Goal: Task Accomplishment & Management: Complete application form

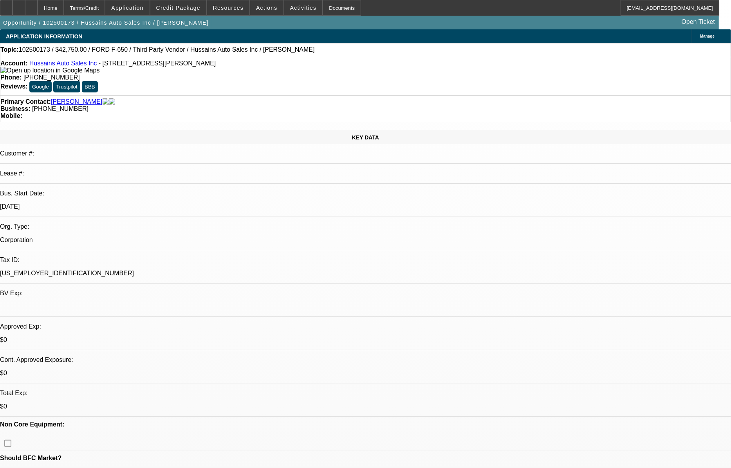
select select "0"
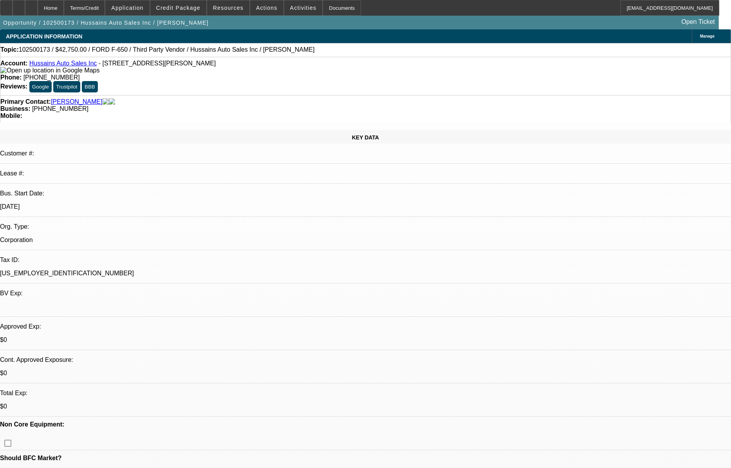
select select "0"
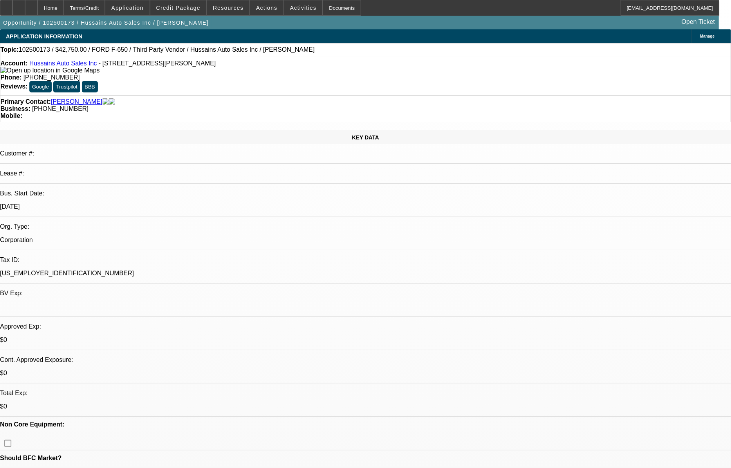
select select "2"
select select "0"
select select "1"
select select "6"
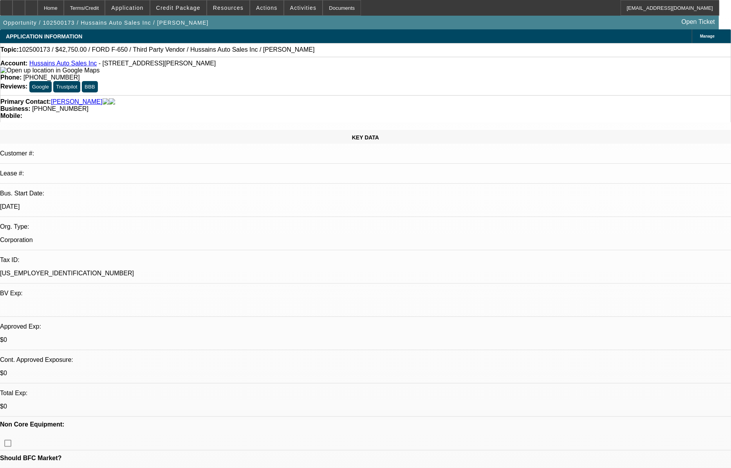
select select "1"
select select "6"
select select "1"
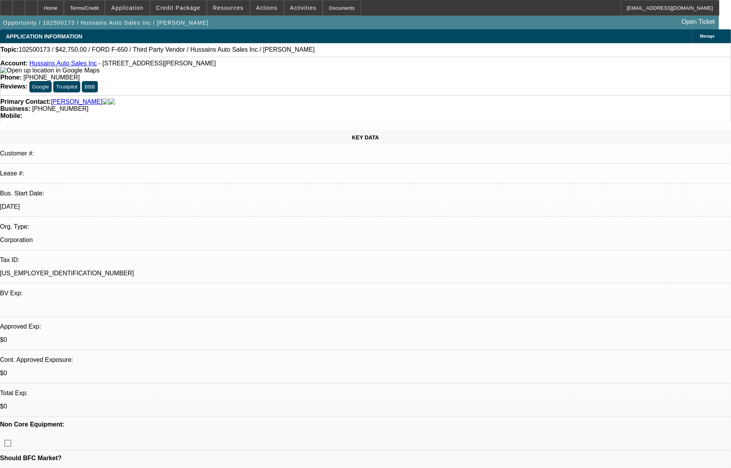
select select "6"
select select "1"
select select "2"
select select "6"
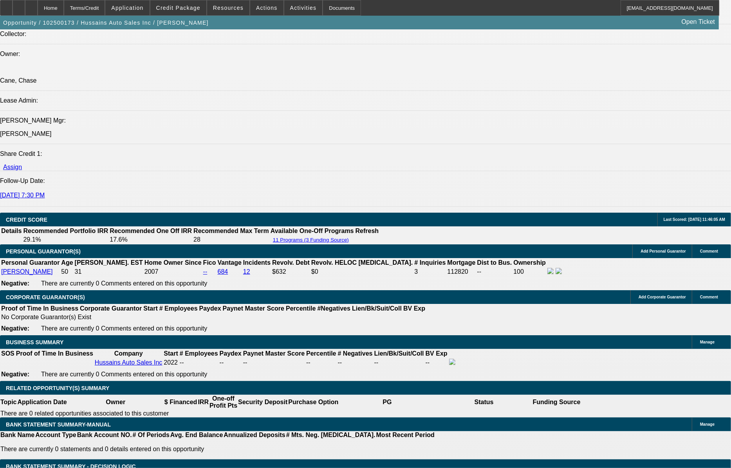
scroll to position [997, 0]
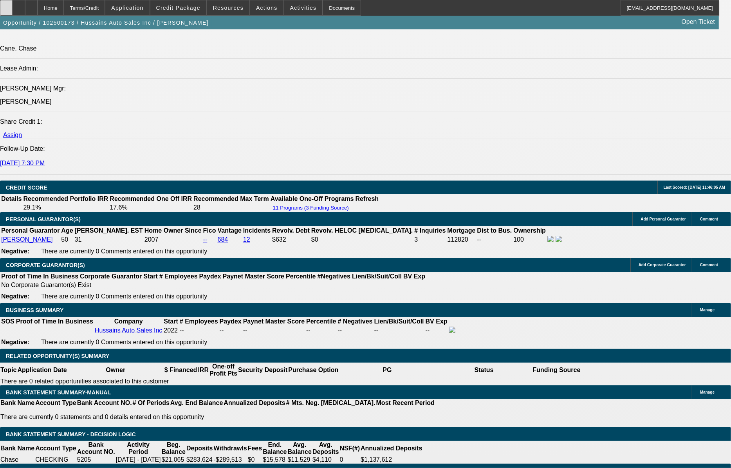
click at [13, 9] on div at bounding box center [6, 8] width 13 height 16
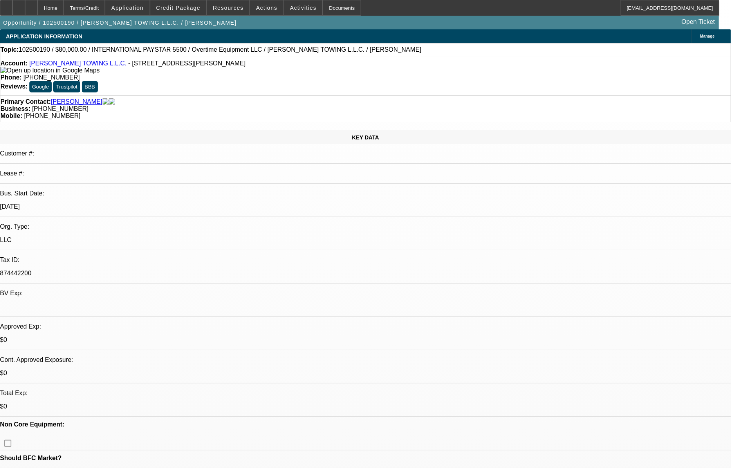
select select "0"
select select "2"
select select "0"
select select "0.1"
select select "2"
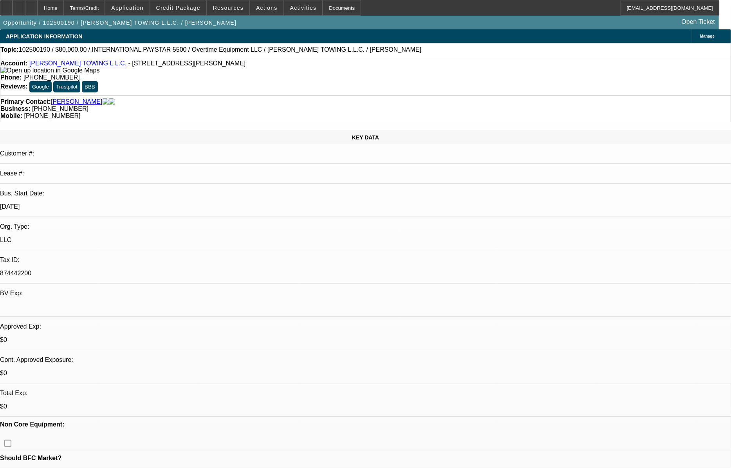
select select "0"
select select "1"
select select "2"
select select "6"
select select "1"
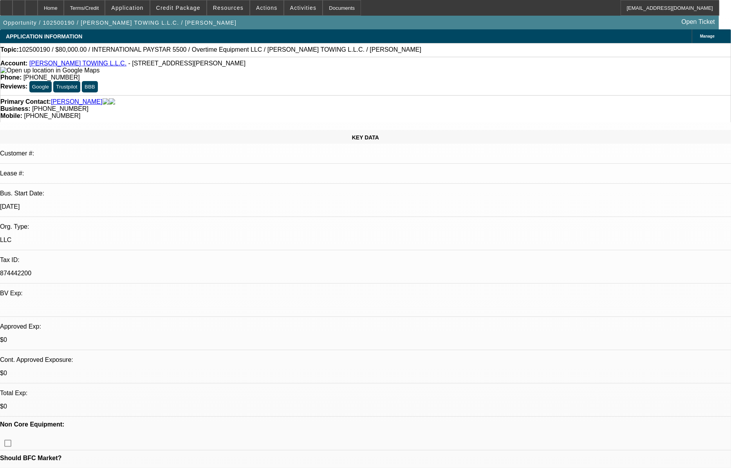
select select "2"
select select "6"
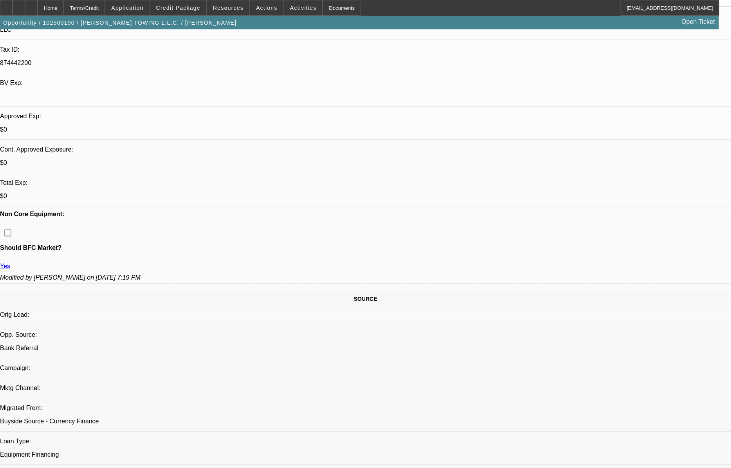
scroll to position [213, 0]
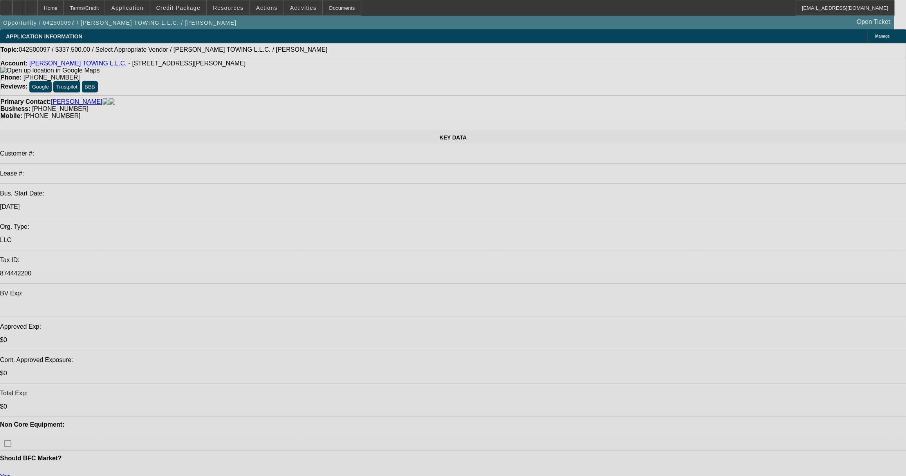
select select "0"
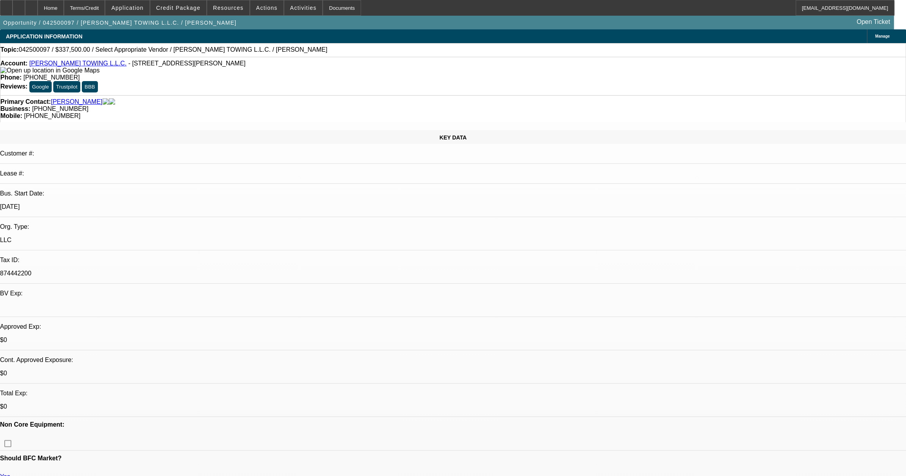
select select "2"
select select "0.1"
select select "1"
select select "2"
select select "4"
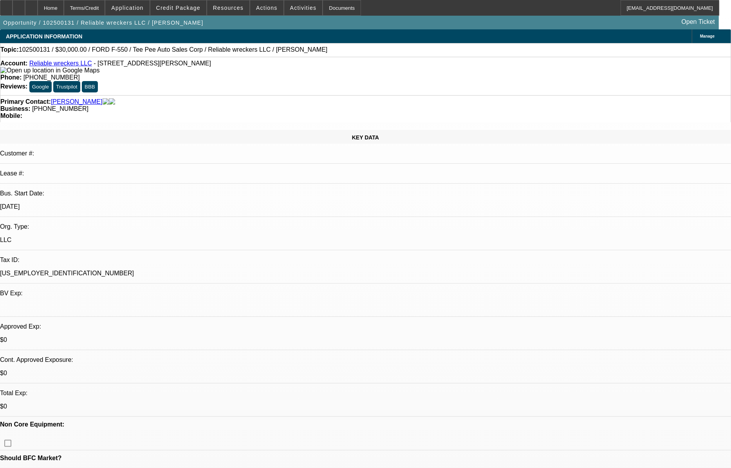
select select "0"
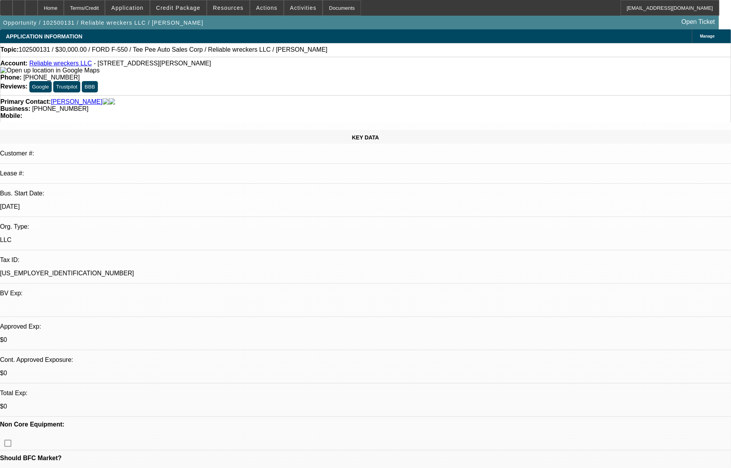
select select "0"
select select "1"
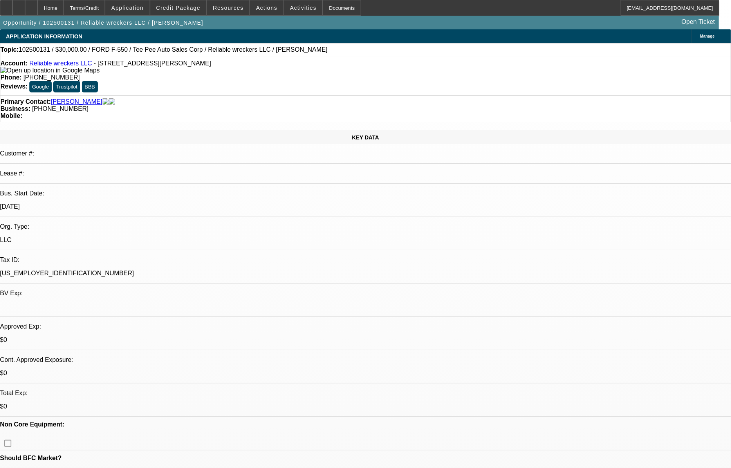
select select "2"
select select "21"
select select "1"
select select "2"
select select "21"
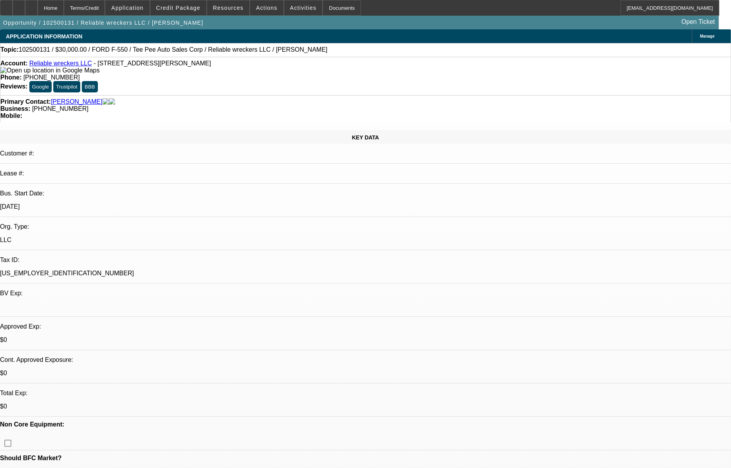
select select "1"
select select "2"
select select "21"
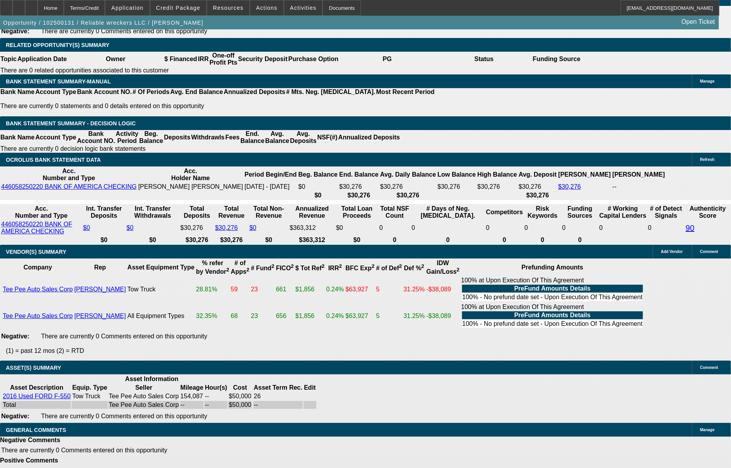
scroll to position [1251, 0]
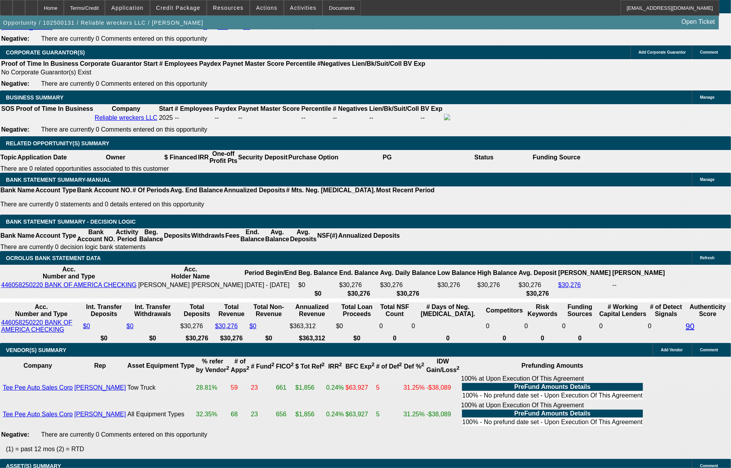
scroll to position [1145, 0]
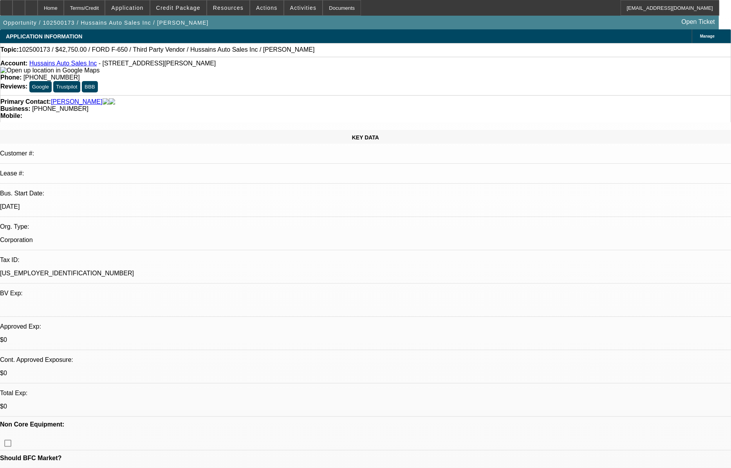
select select "0"
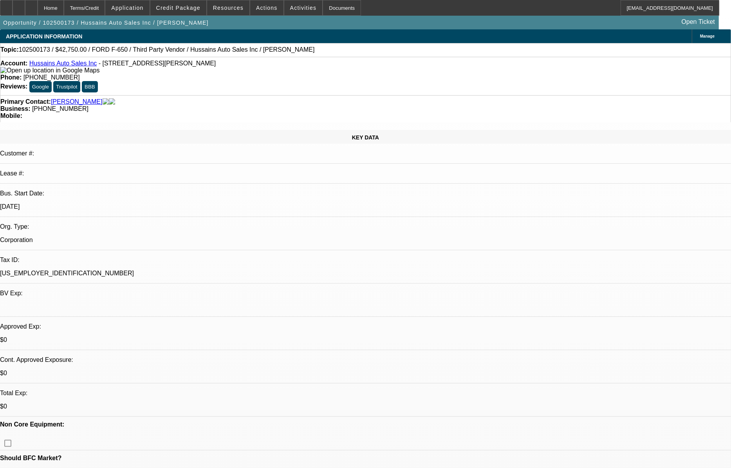
select select "0"
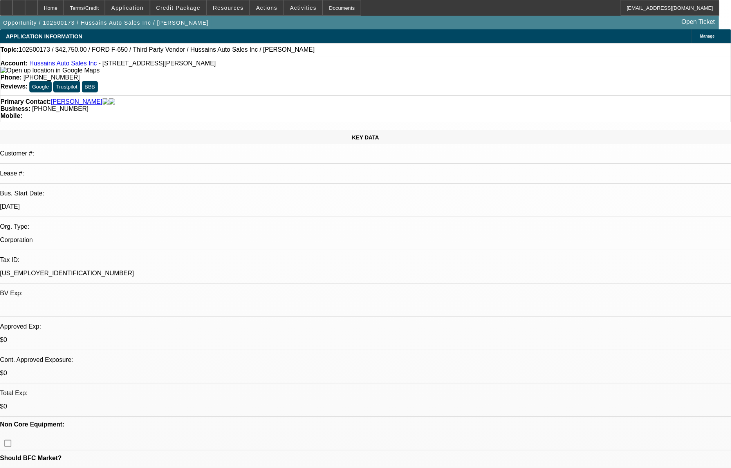
select select "2"
select select "0"
select select "1"
select select "6"
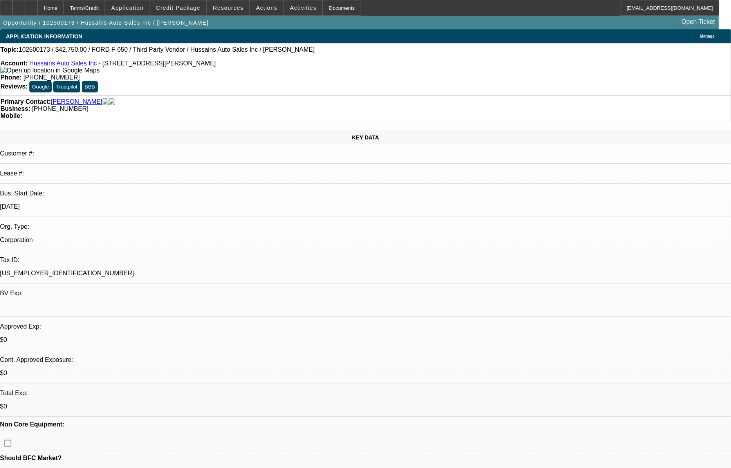
select select "1"
select select "6"
select select "1"
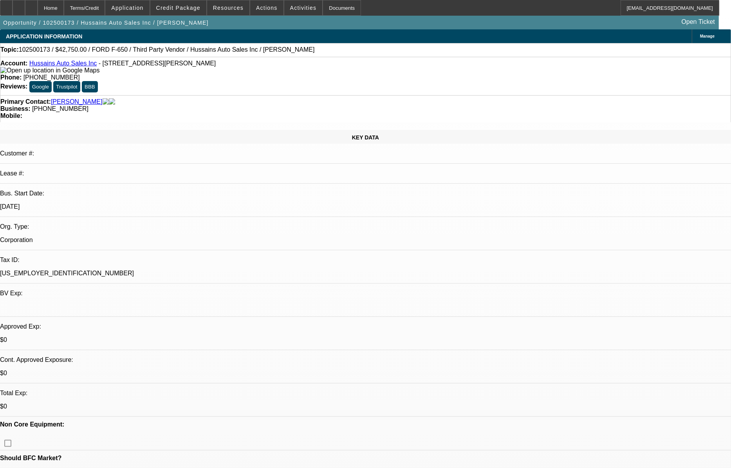
select select "6"
select select "1"
select select "2"
select select "6"
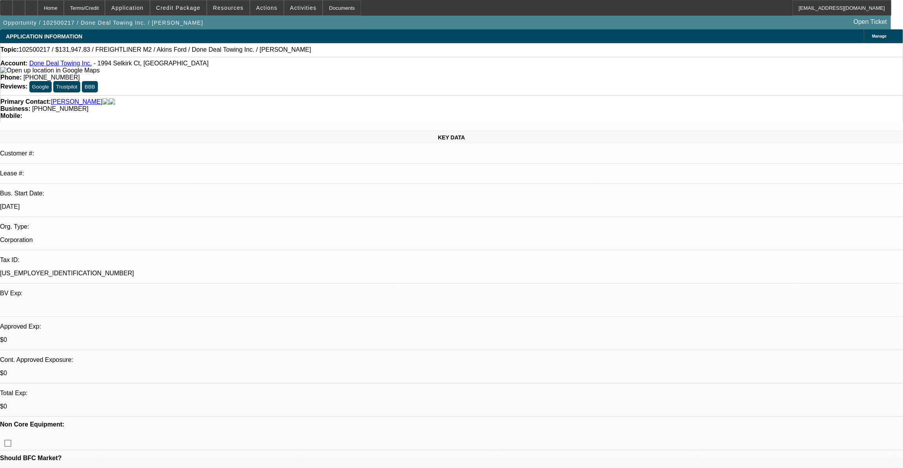
select select "0"
select select "2"
select select "0.1"
select select "1"
select select "2"
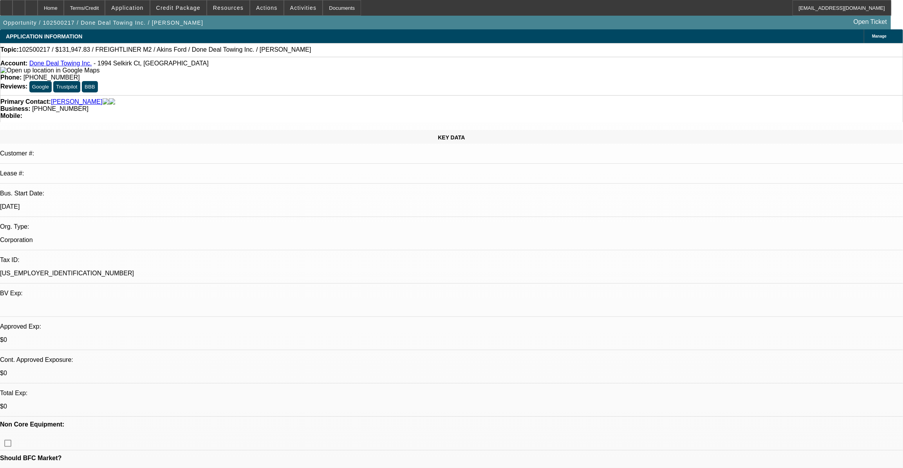
select select "4"
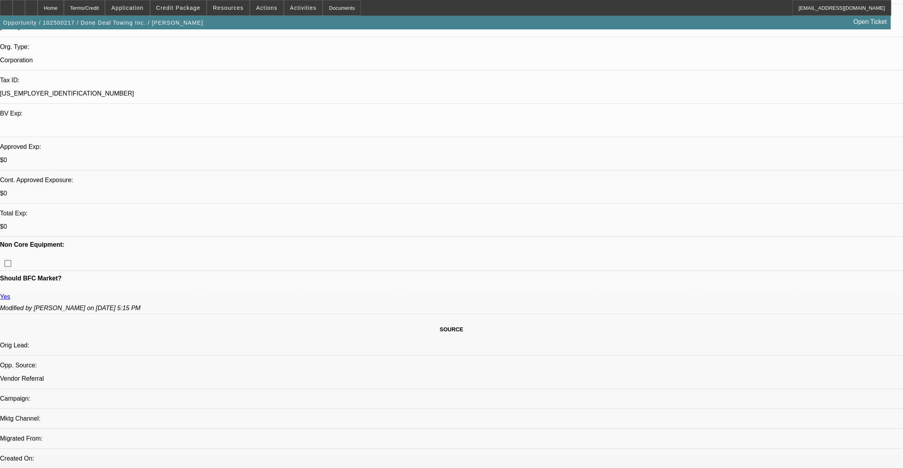
scroll to position [213, 0]
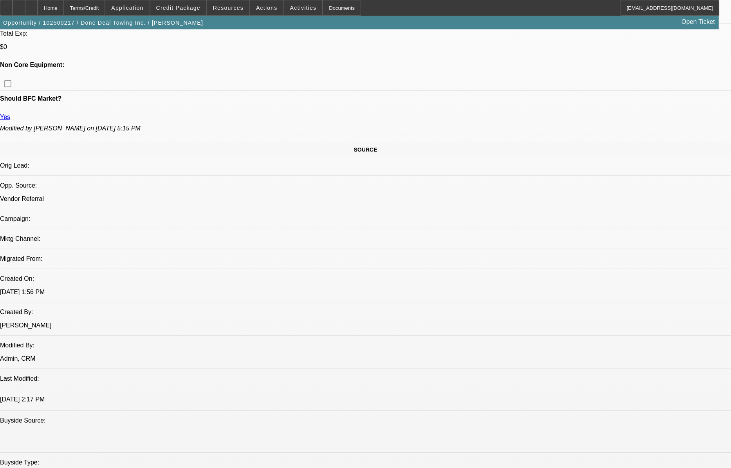
scroll to position [356, 0]
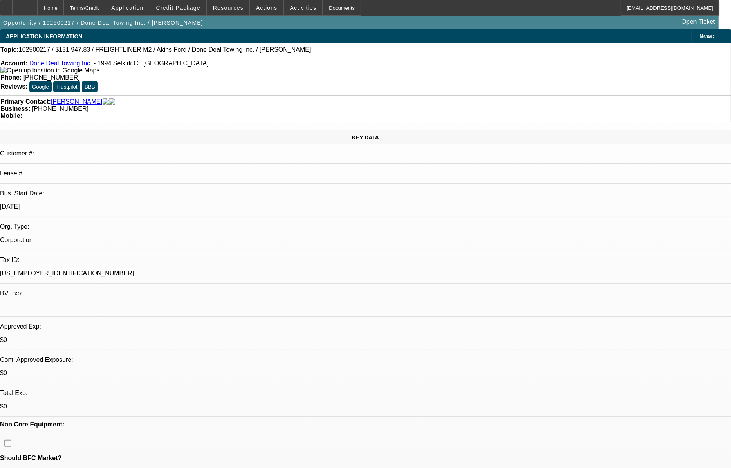
select select "0"
select select "2"
select select "0.1"
select select "1"
select select "2"
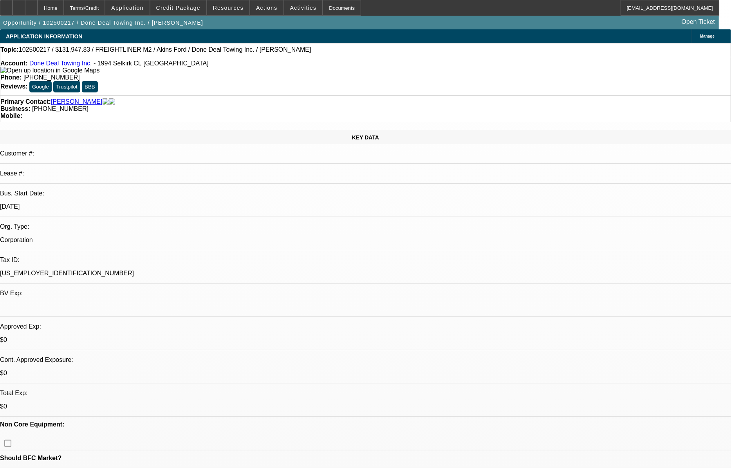
select select "4"
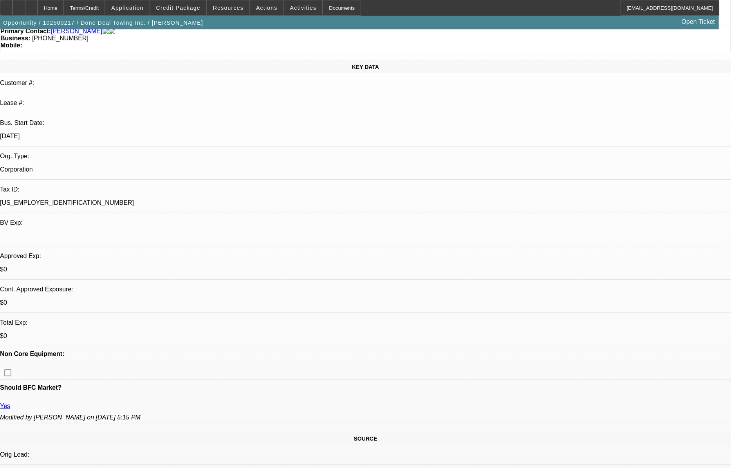
scroll to position [71, 0]
drag, startPoint x: 184, startPoint y: 295, endPoint x: 192, endPoint y: 295, distance: 7.8
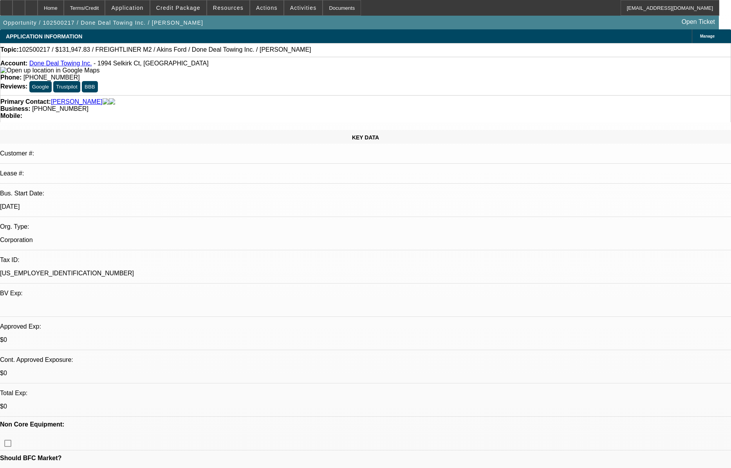
select select "0"
select select "2"
select select "0.1"
select select "4"
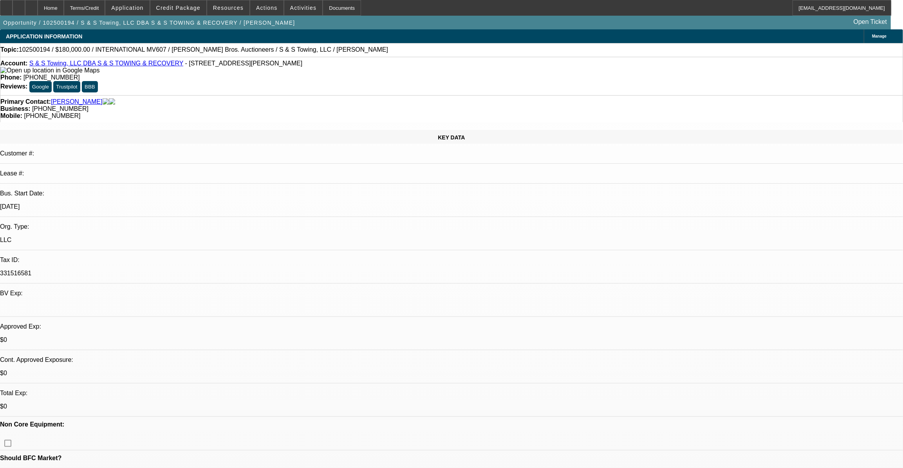
select select "0"
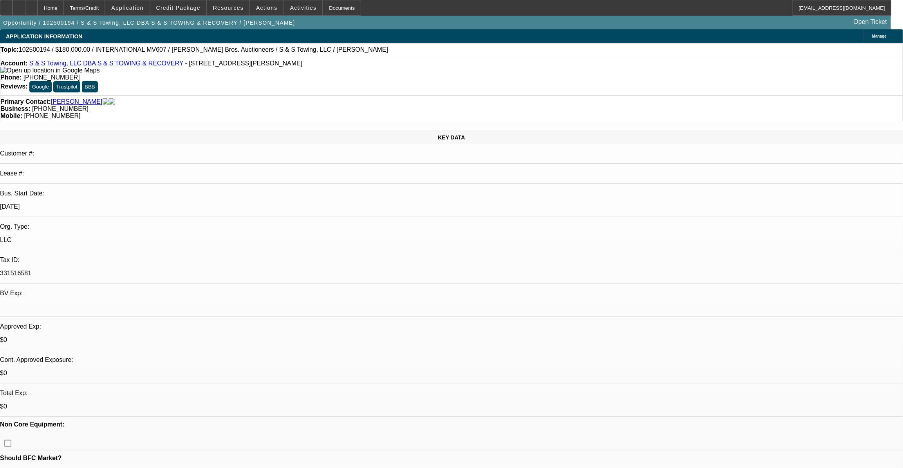
select select "0"
select select "1"
select select "3"
select select "6"
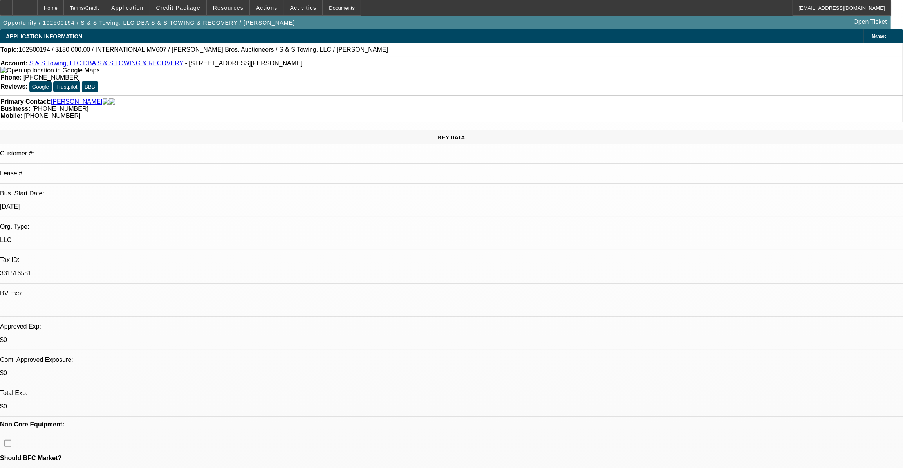
select select "1"
select select "3"
select select "6"
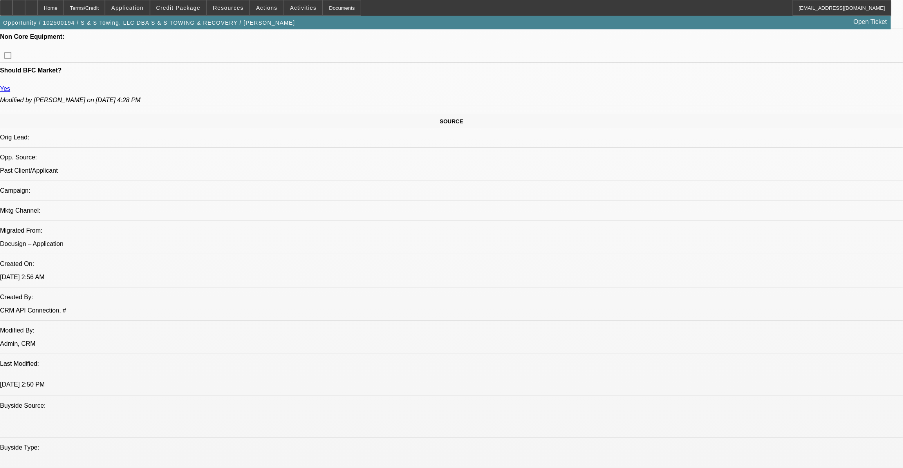
scroll to position [392, 0]
